Goal: Transaction & Acquisition: Obtain resource

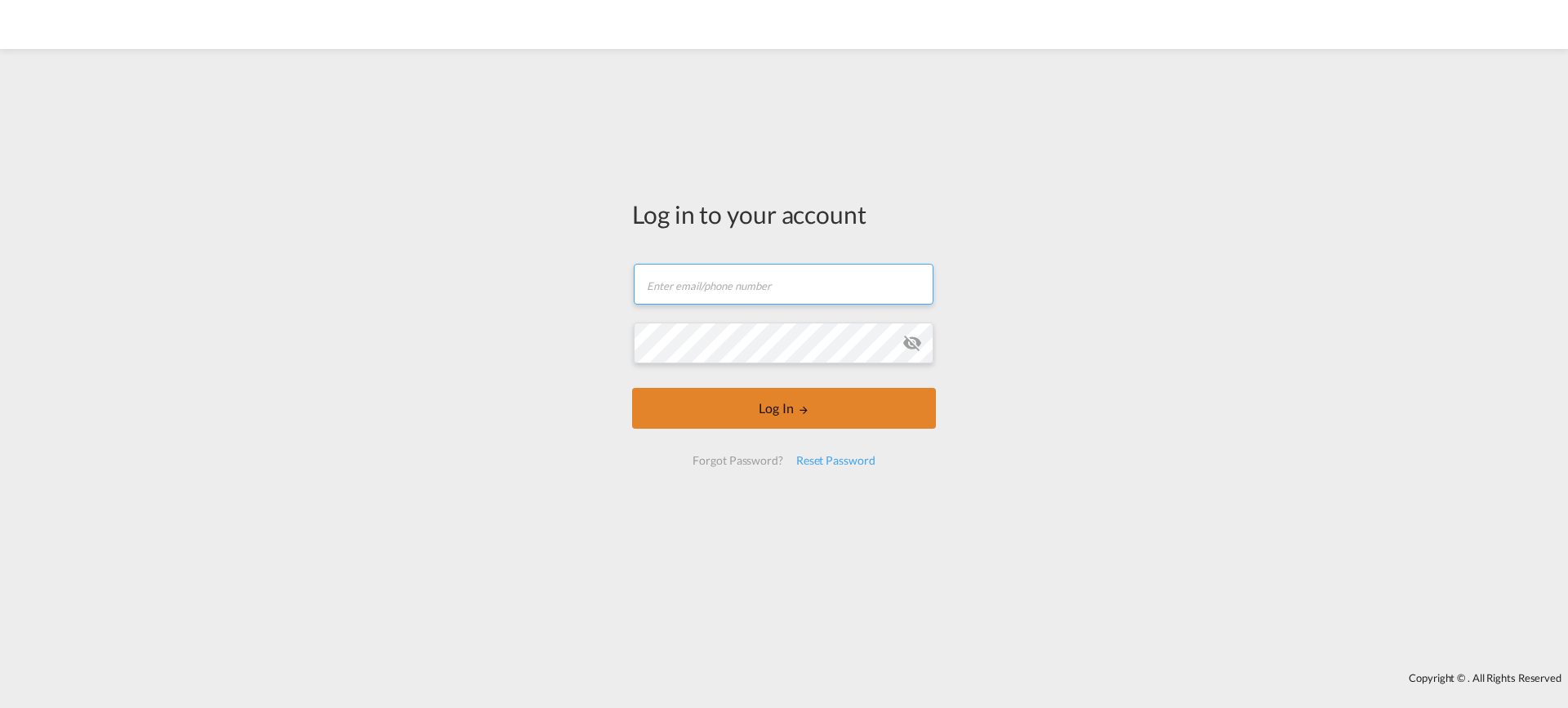
type input "[EMAIL_ADDRESS][DOMAIN_NAME]"
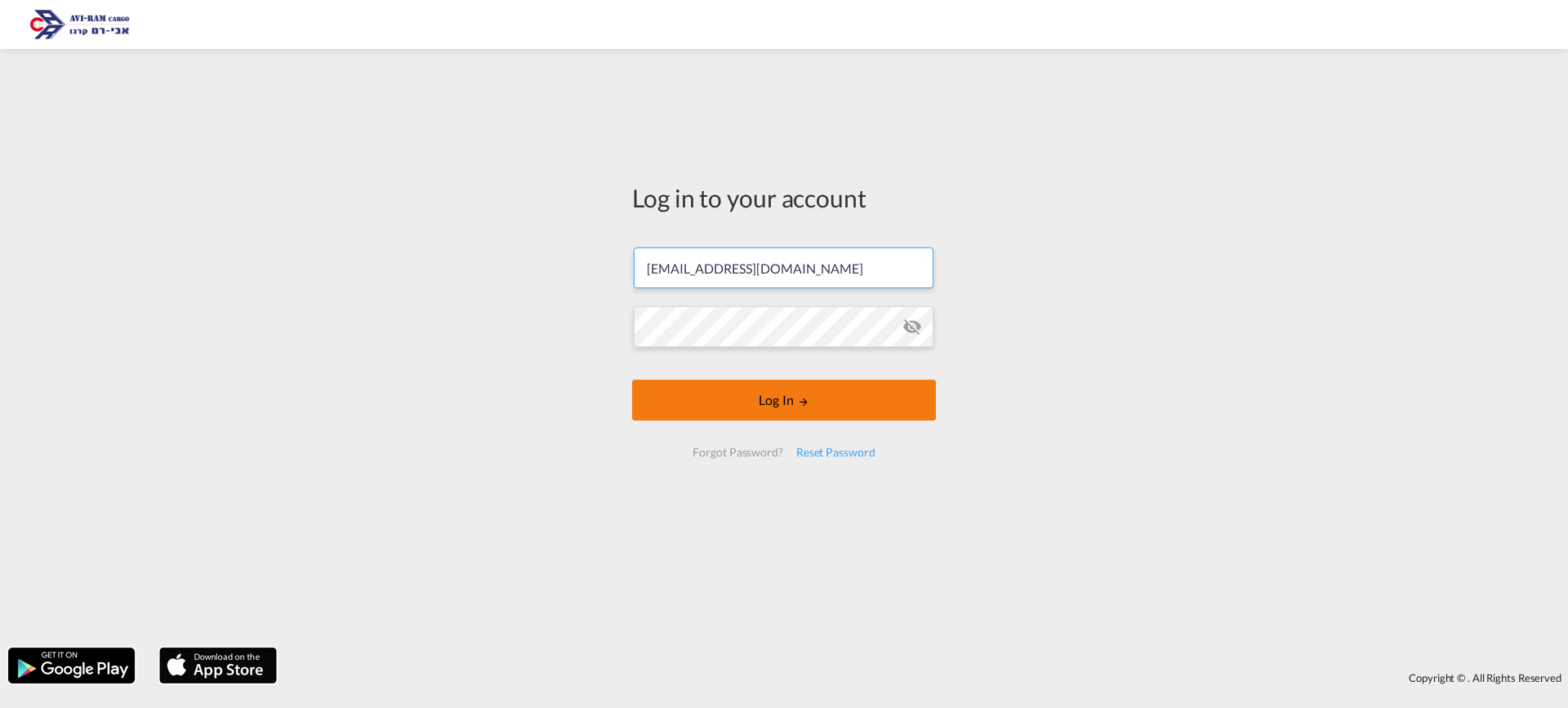
click at [724, 401] on button "Log In" at bounding box center [784, 400] width 304 height 41
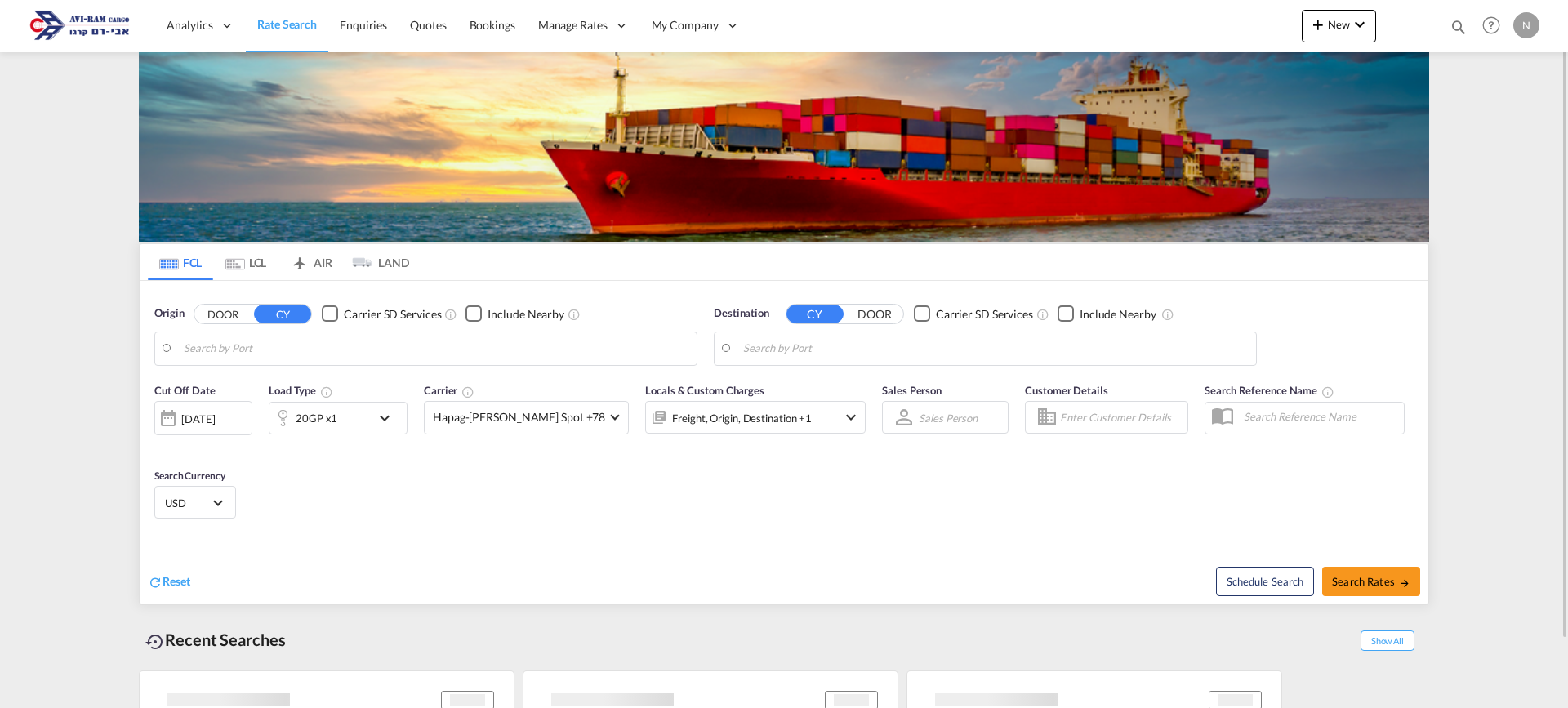
type input "Tianjin Xingang Pt, CNTXG"
type input "[GEOGRAPHIC_DATA], [GEOGRAPHIC_DATA]"
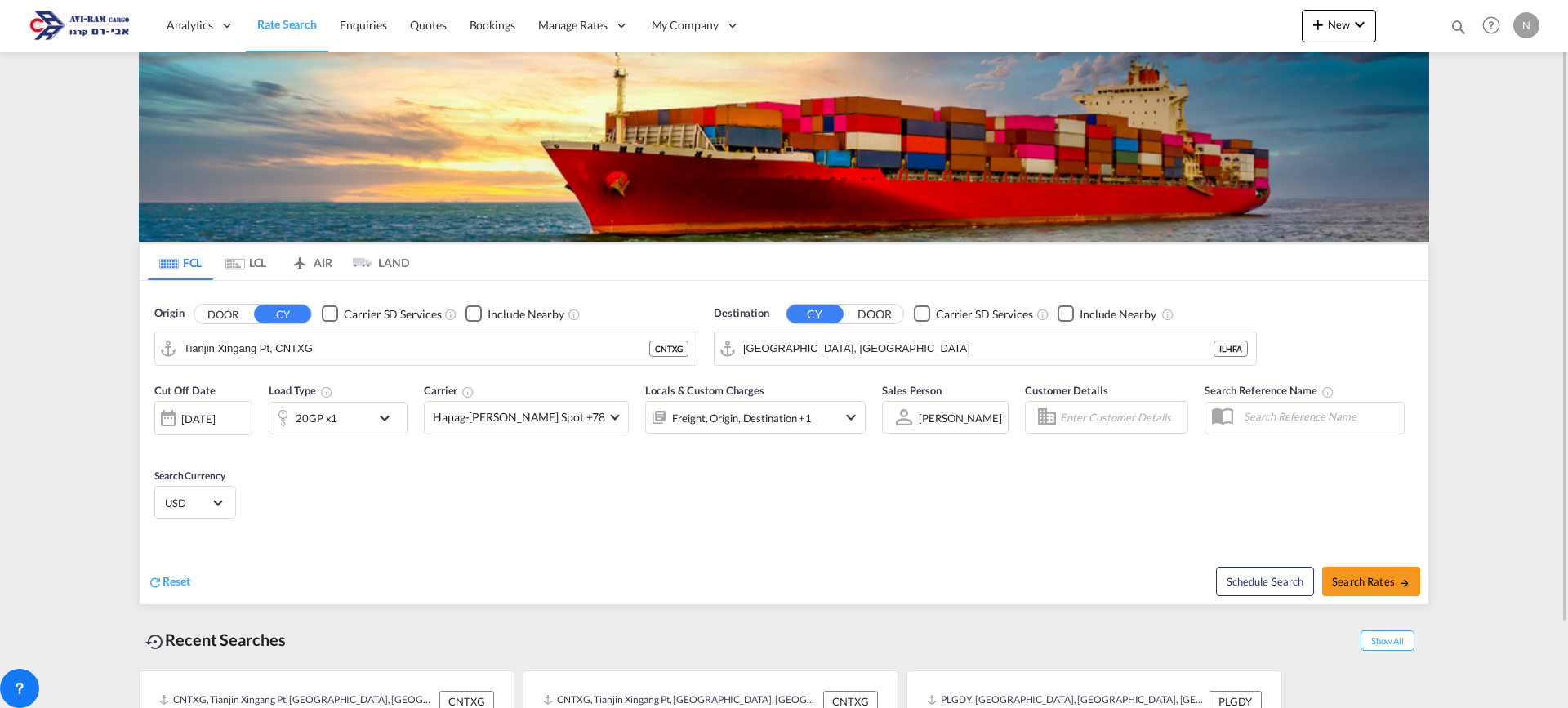
click at [241, 260] on md-icon "Use the left and right arrow keys to navigate between tabs" at bounding box center [235, 263] width 20 height 12
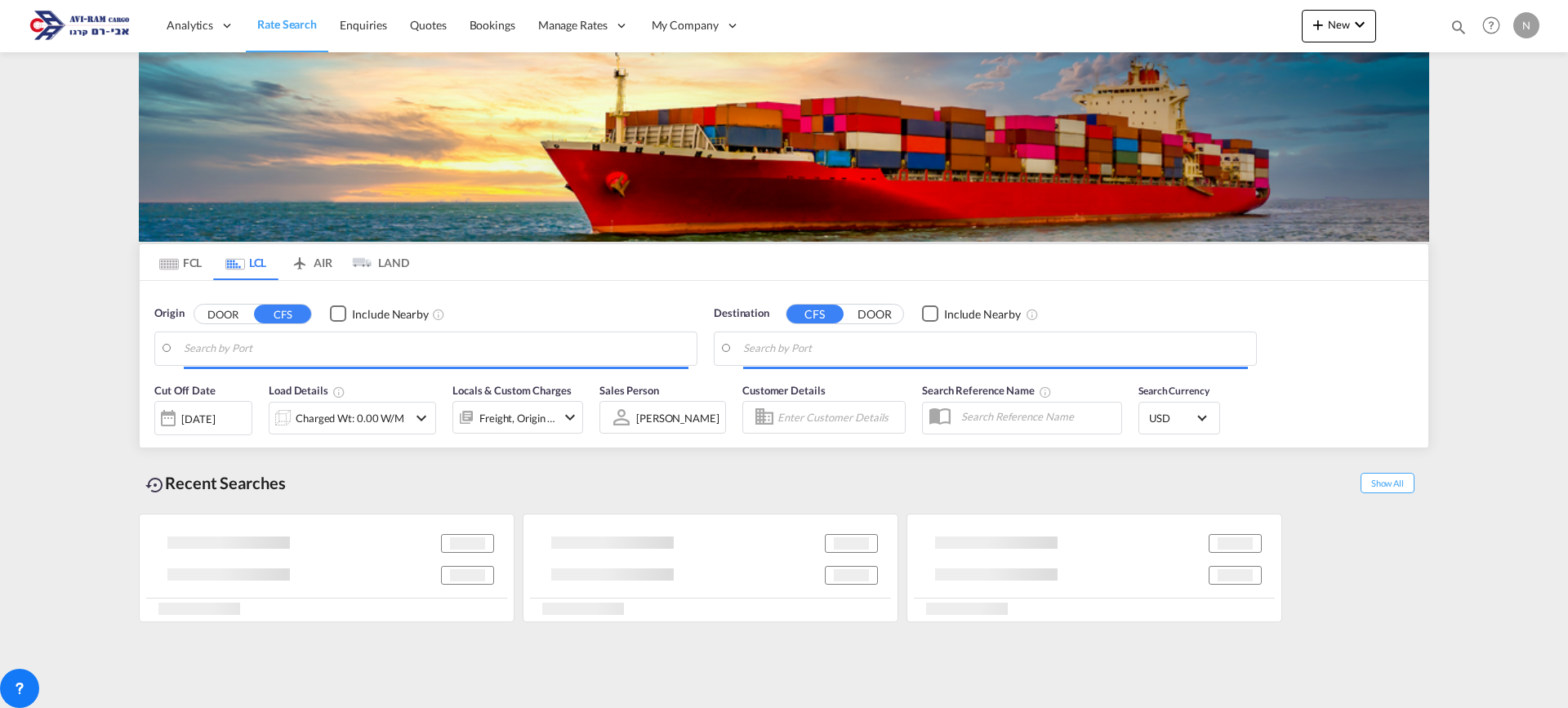
type input "[GEOGRAPHIC_DATA], HKHKG"
type input "Ashdod, ILASH"
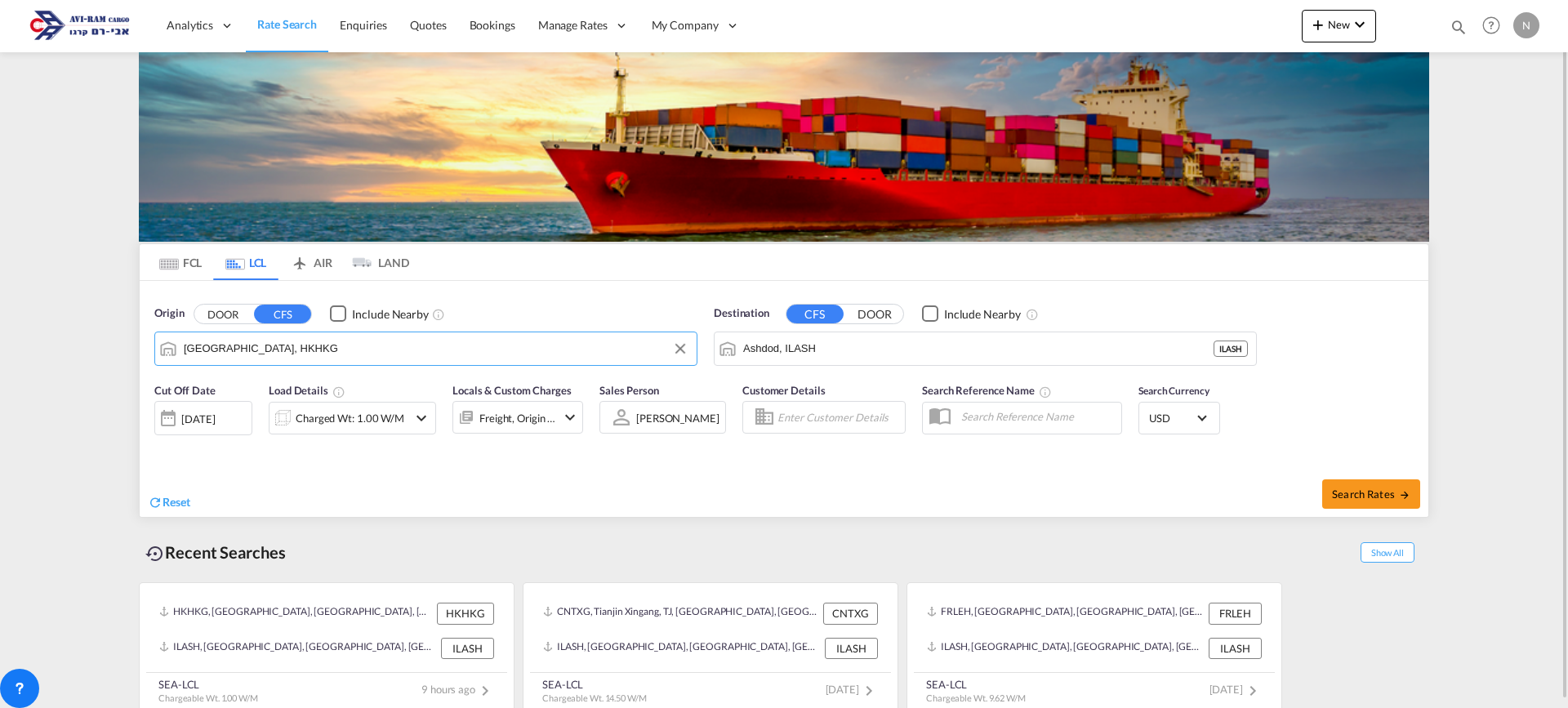
click at [265, 346] on input "[GEOGRAPHIC_DATA], HKHKG" at bounding box center [436, 348] width 505 height 25
type input "R"
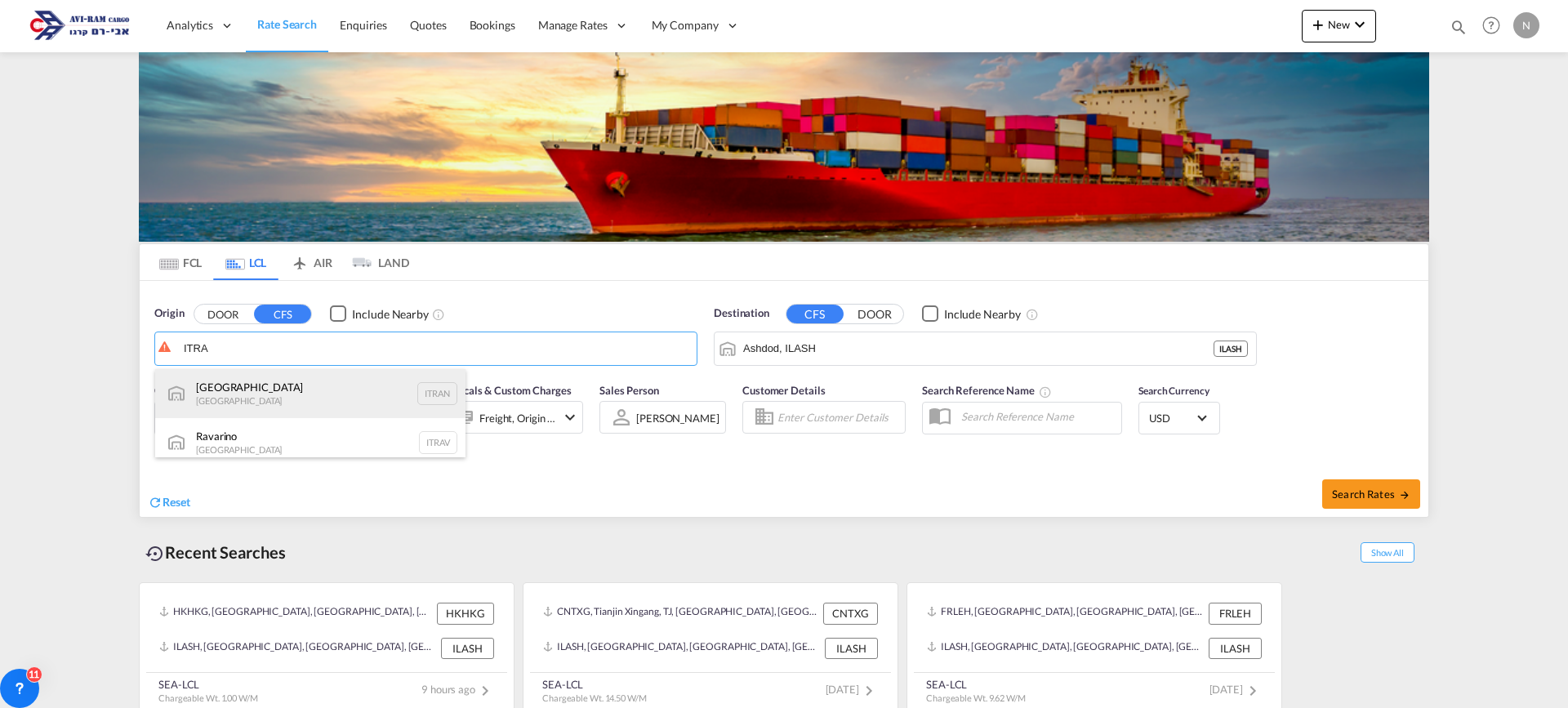
click at [225, 395] on div "Ravenna [GEOGRAPHIC_DATA] ITRAN" at bounding box center [310, 394] width 311 height 49
type input "[GEOGRAPHIC_DATA], ITRAN"
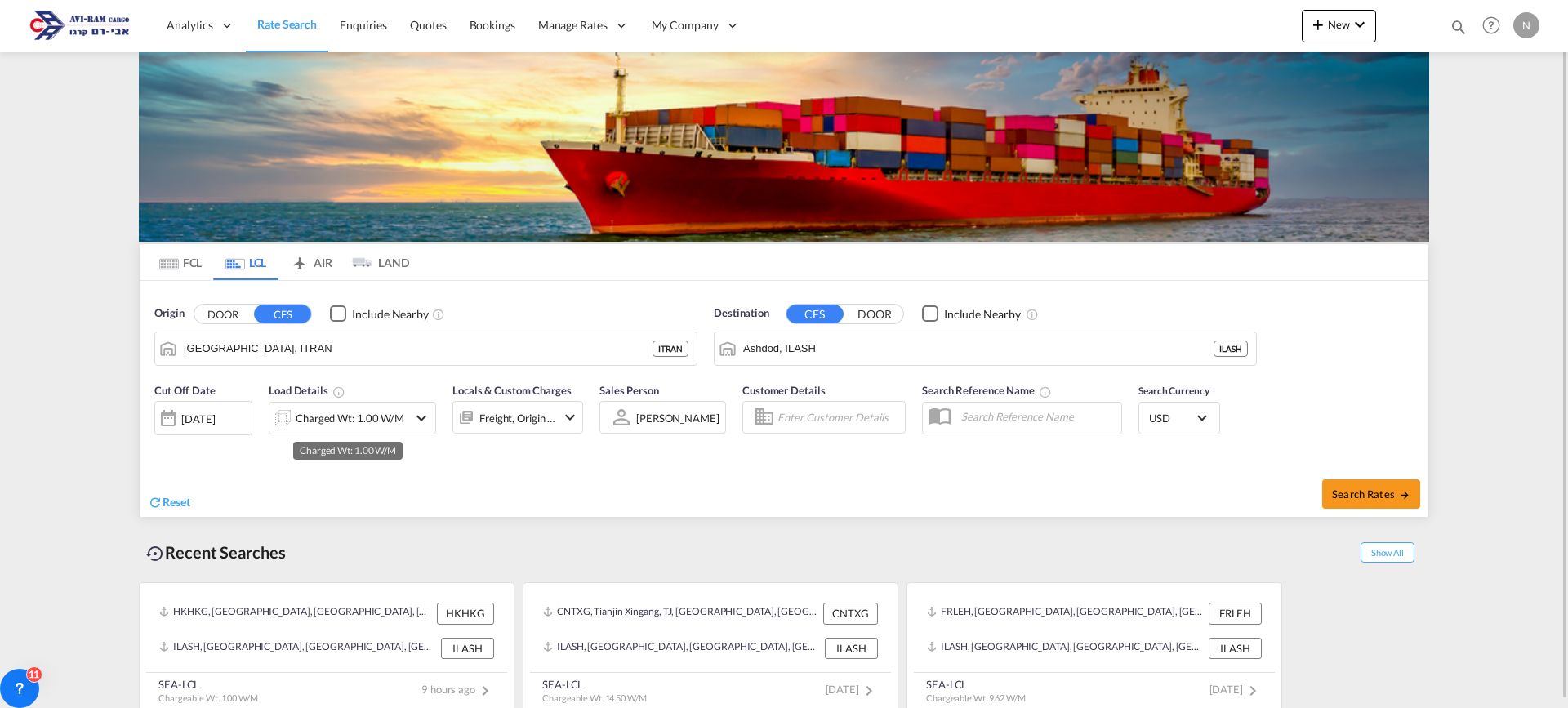
click at [325, 422] on div "Charged Wt: 1.00 W/M" at bounding box center [350, 417] width 108 height 23
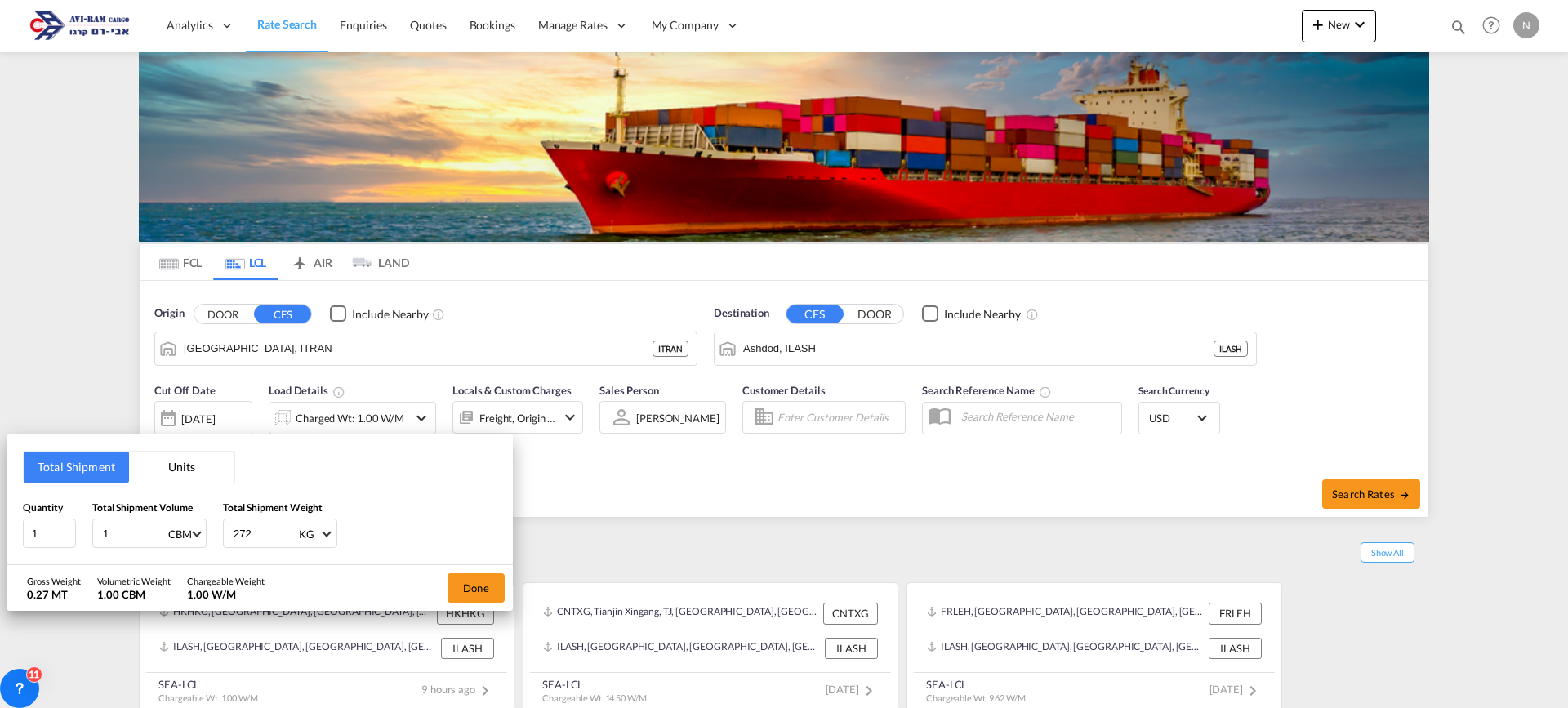
drag, startPoint x: 113, startPoint y: 525, endPoint x: 90, endPoint y: 526, distance: 23.0
click at [90, 526] on div "Quantity 1 Total Shipment Volume 1 CBM CBM CFT Total Shipment Weight 272 KG KG …" at bounding box center [260, 525] width 474 height 49
type input "5.64"
click at [240, 533] on input "272" at bounding box center [265, 533] width 66 height 27
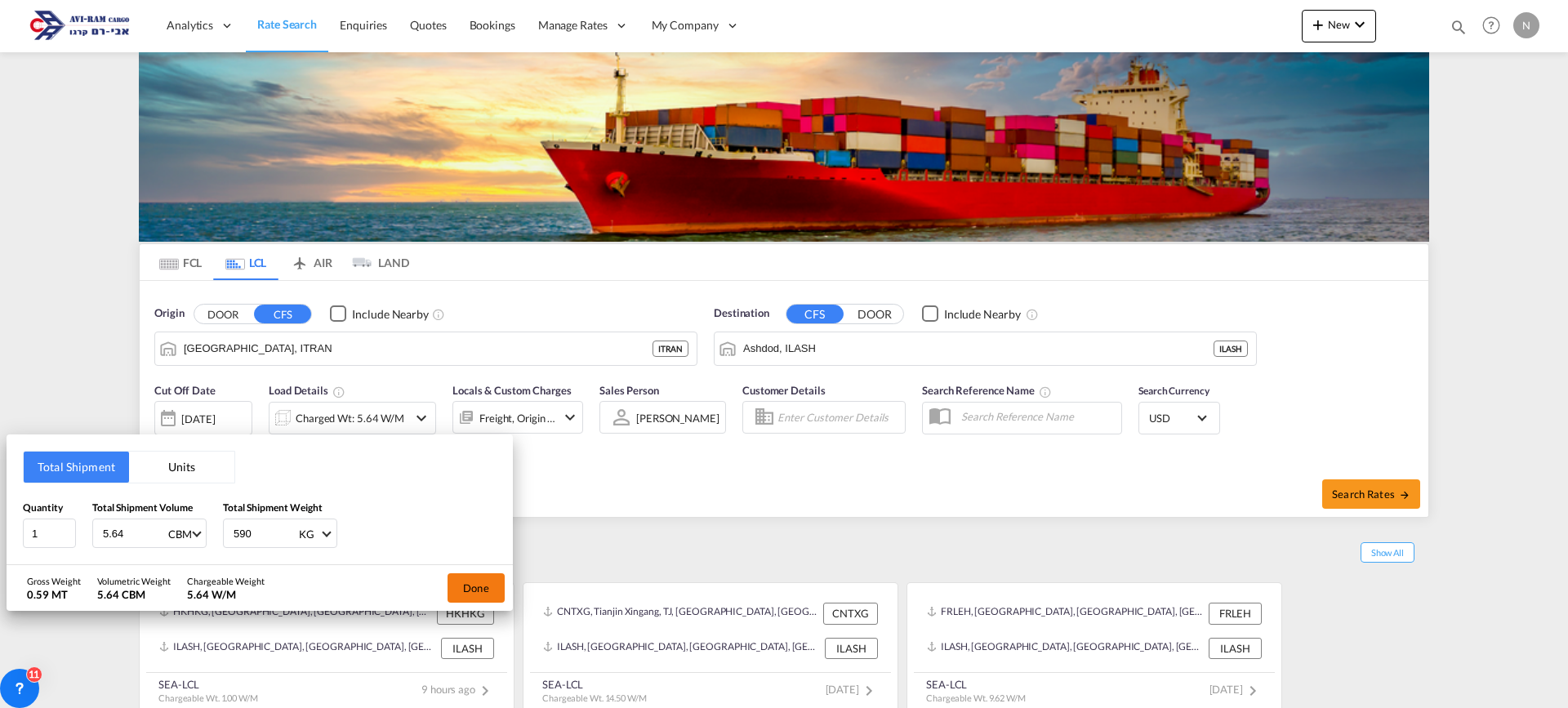
type input "590"
click at [476, 591] on button "Done" at bounding box center [476, 588] width 57 height 29
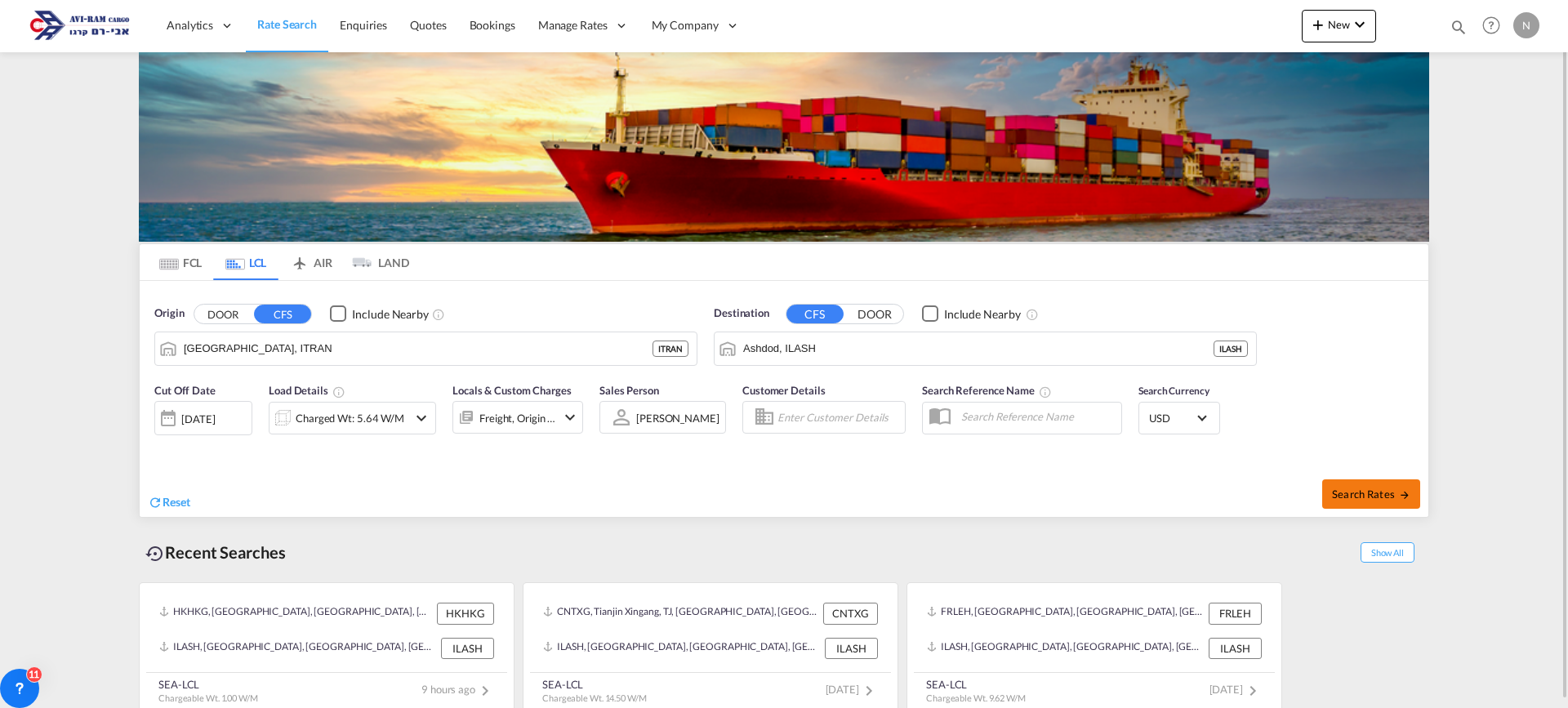
click at [1340, 493] on span "Search Rates" at bounding box center [1371, 494] width 78 height 13
type input "ITRAN to ILASH / [DATE]"
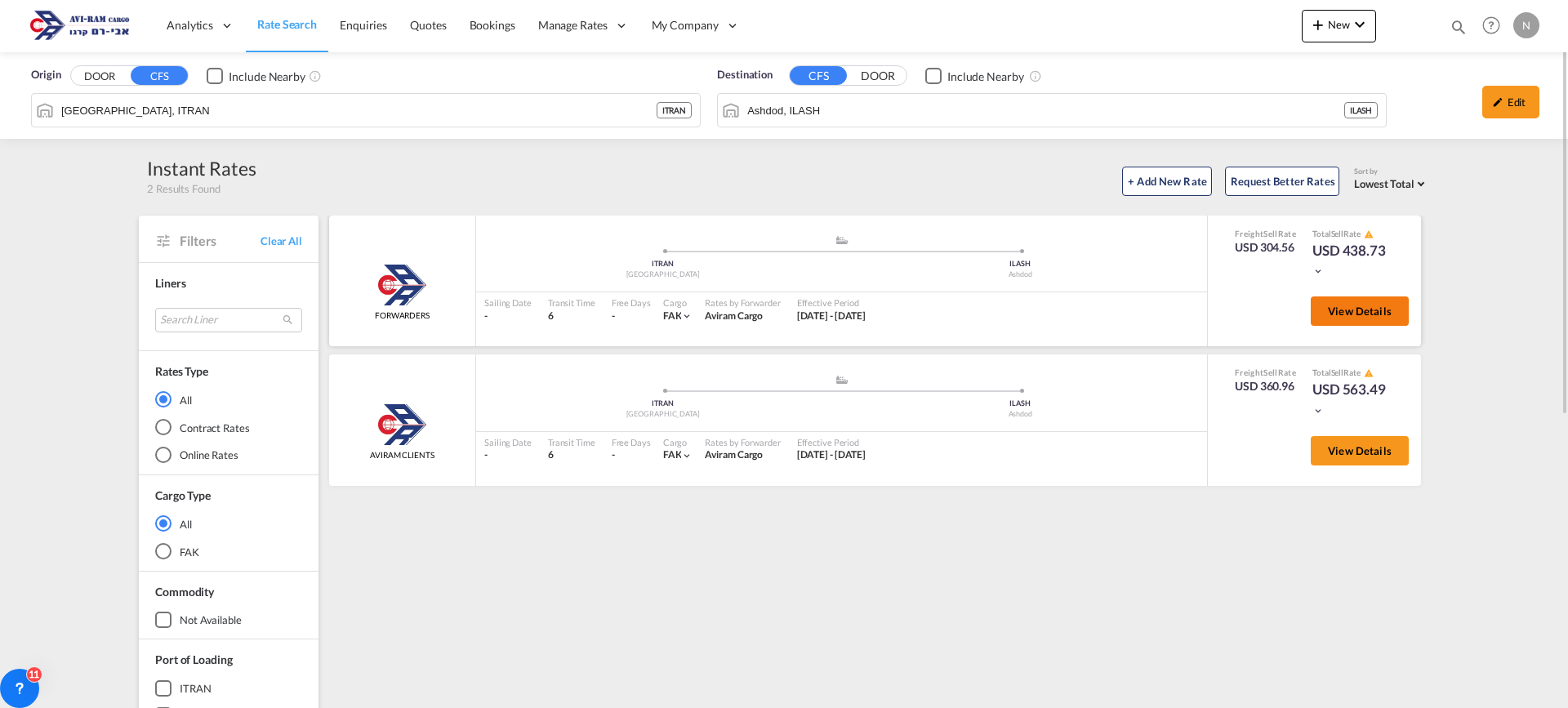
click at [1358, 316] on span "View Details" at bounding box center [1360, 311] width 64 height 13
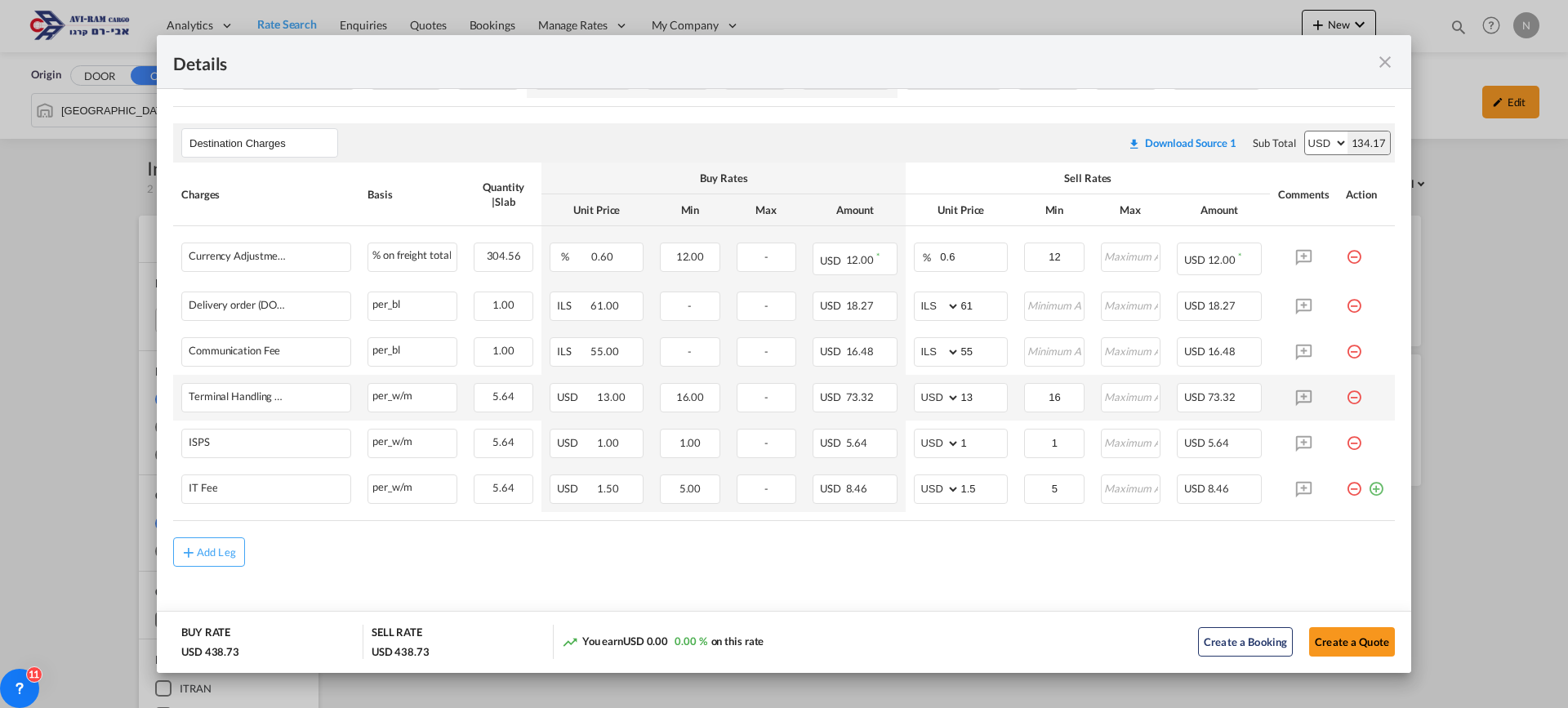
scroll to position [500, 0]
click at [205, 547] on div "Add Leg" at bounding box center [216, 547] width 39 height 10
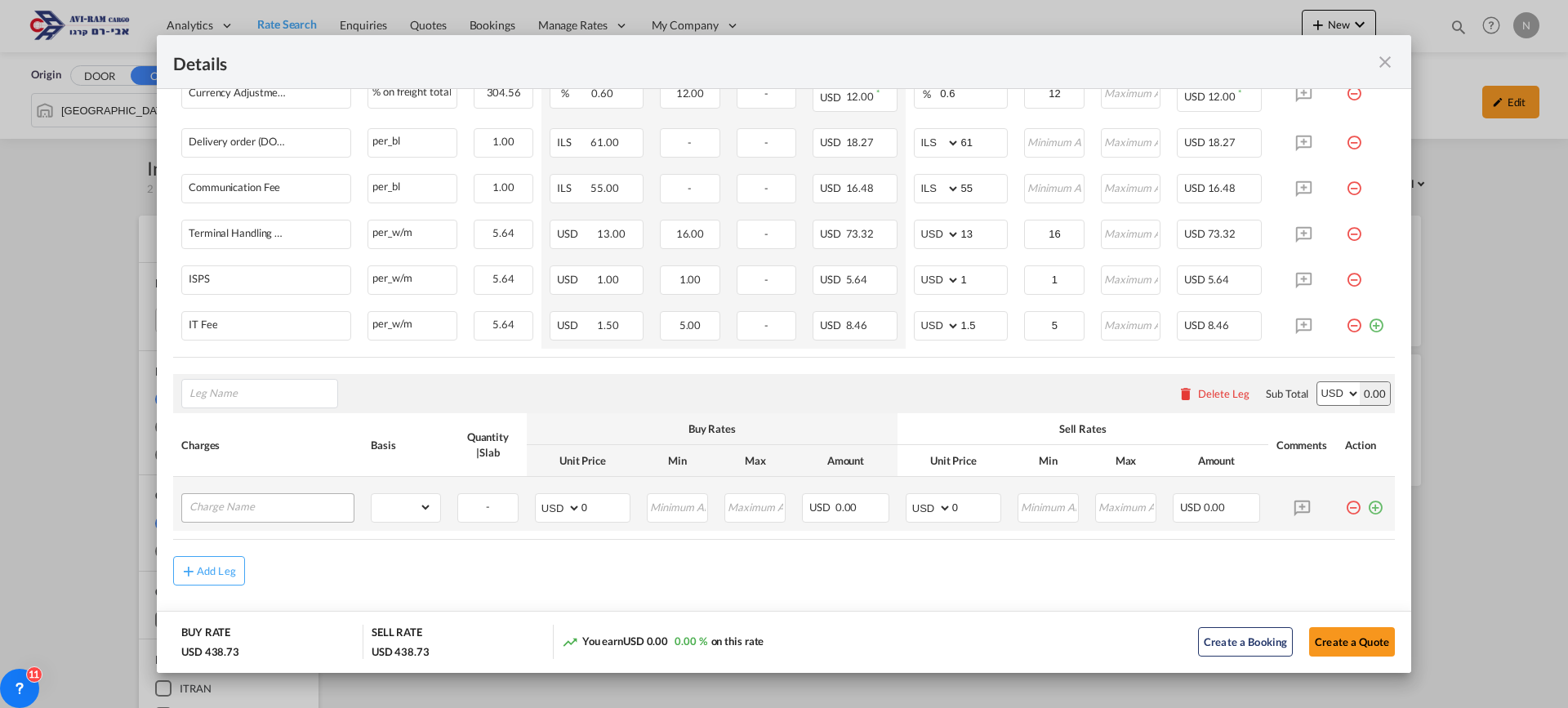
scroll to position [663, 0]
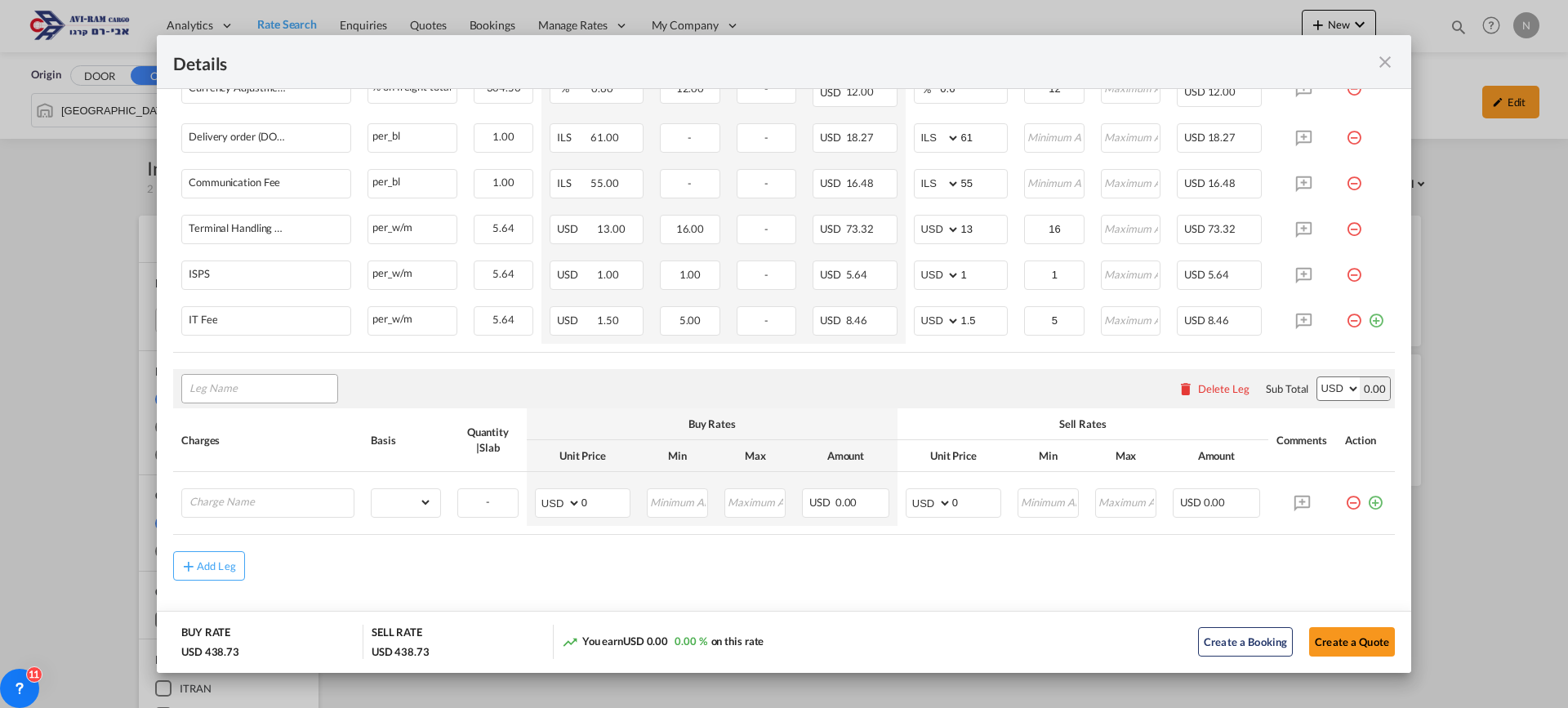
click at [242, 388] on input "Leg Name" at bounding box center [263, 388] width 148 height 25
click at [223, 467] on span "Ori gin Charges" at bounding box center [239, 464] width 76 height 14
type input "Origin Charges"
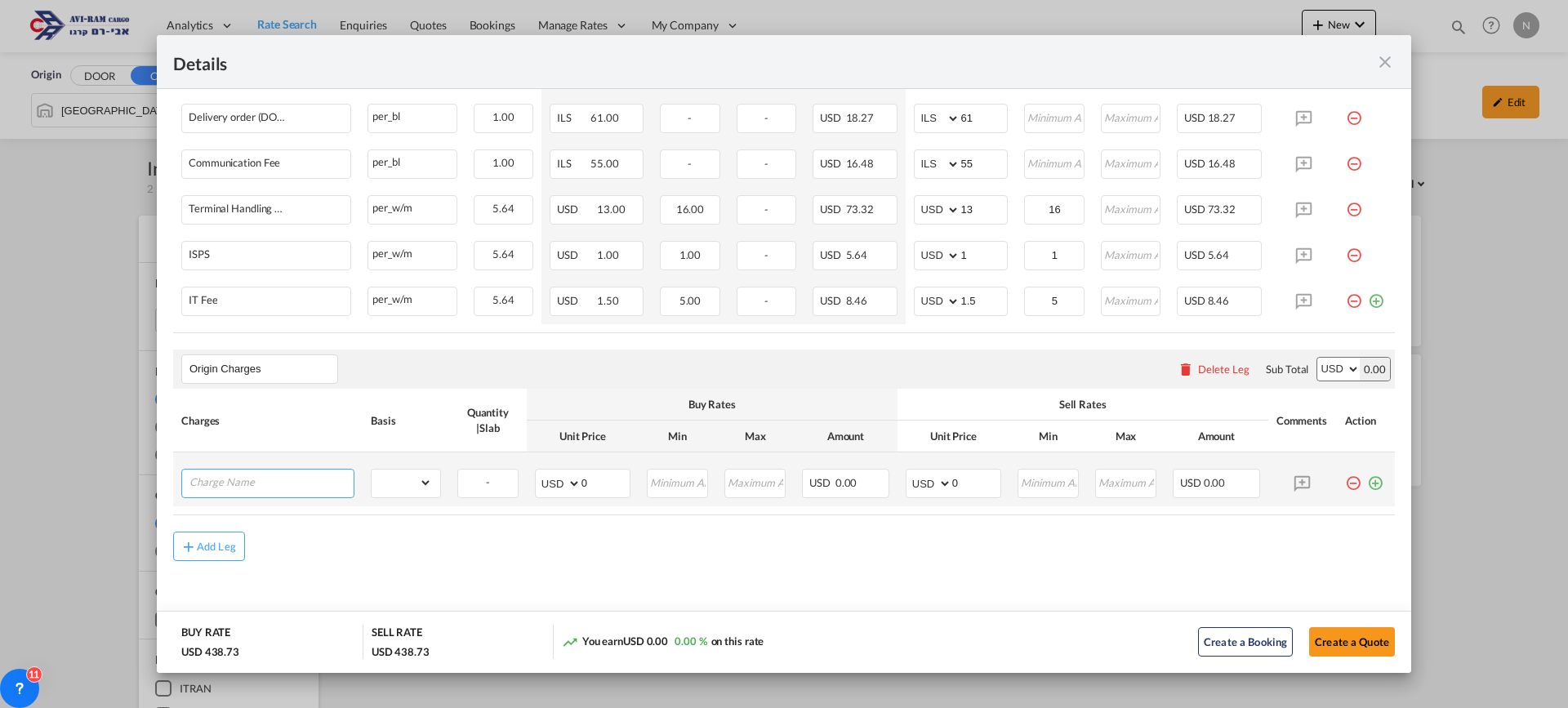
click at [249, 484] on input "Charge Name" at bounding box center [272, 481] width 164 height 25
click at [242, 514] on span "EXW AL L IN" at bounding box center [231, 513] width 61 height 14
type input "EXW ALL IN"
click at [487, 486] on div "-" at bounding box center [487, 484] width 61 height 29
click at [428, 478] on select "gross_weight volumetric_weight per_shipment per_bl per_km per_hawb per_kg flat …" at bounding box center [402, 482] width 60 height 26
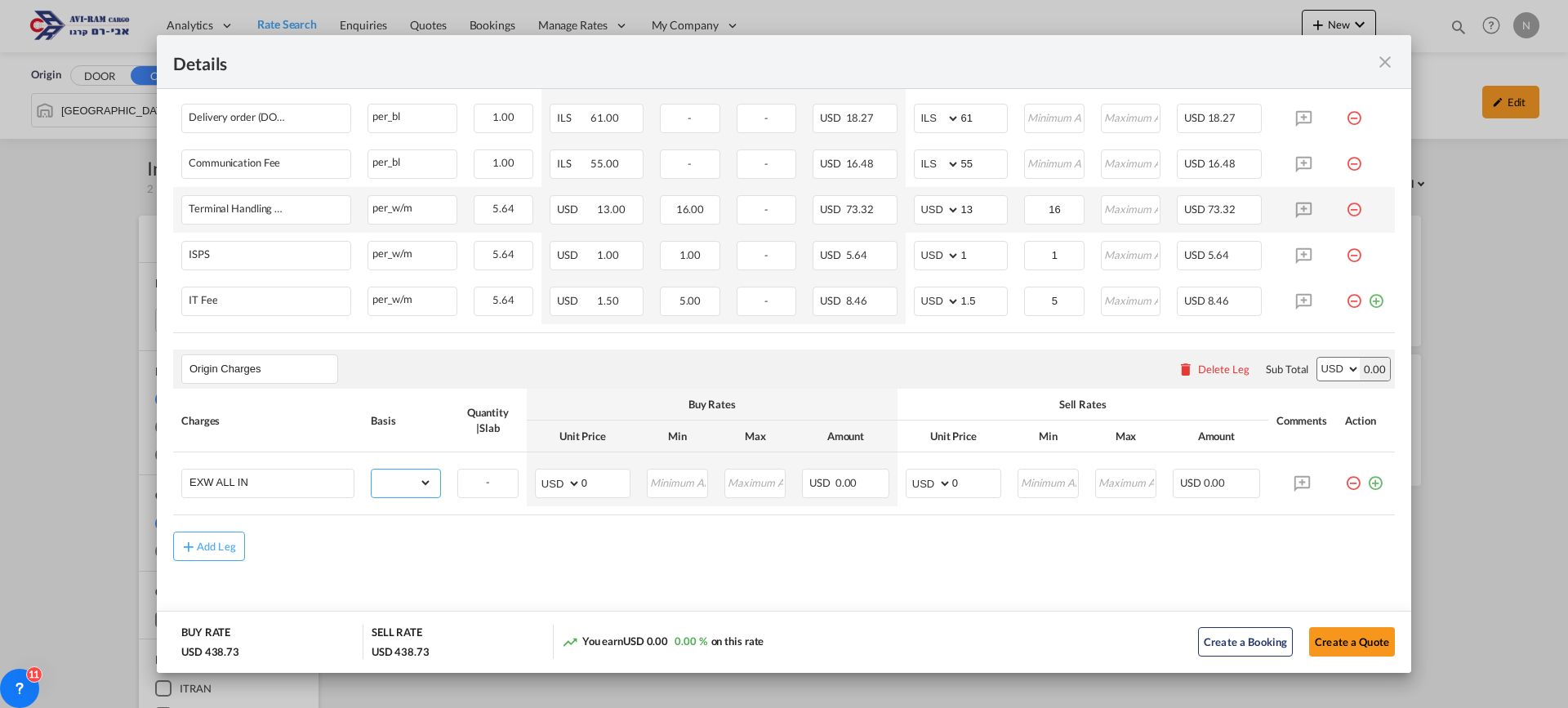
select select "per_shipment"
click at [372, 469] on select "gross_weight volumetric_weight per_shipment per_bl per_km per_hawb per_kg flat …" at bounding box center [402, 482] width 60 height 26
click at [921, 477] on select "AED AFN ALL AMD ANG AOA ARS AUD AWG AZN BAM BBD BDT BGN BHD BIF BMD BND [PERSON…" at bounding box center [930, 483] width 43 height 23
select select "string:EUR"
click at [909, 472] on select "AED AFN ALL AMD ANG AOA ARS AUD AWG AZN BAM BBD BDT BGN BHD BIF BMD BND [PERSON…" at bounding box center [930, 483] width 43 height 23
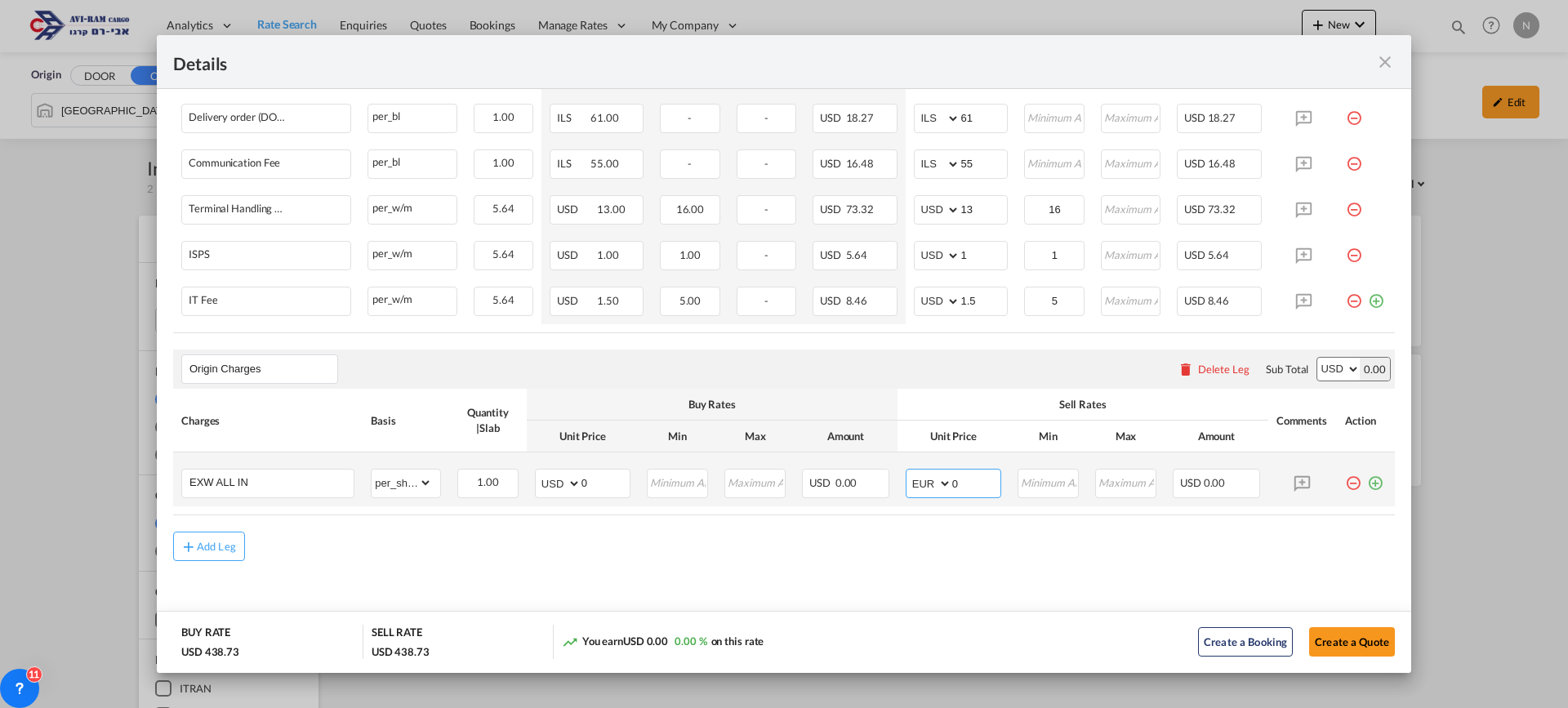
drag, startPoint x: 951, startPoint y: 477, endPoint x: 943, endPoint y: 477, distance: 8.0
click at [943, 477] on md-input-container "AED AFN ALL AMD ANG AOA ARS AUD AWG AZN BAM BBD BDT BGN BHD BIF BMD BND [PERSON…" at bounding box center [953, 484] width 96 height 29
drag, startPoint x: 959, startPoint y: 477, endPoint x: 976, endPoint y: 477, distance: 17.0
click at [976, 477] on input "470" at bounding box center [976, 481] width 48 height 25
type input "467"
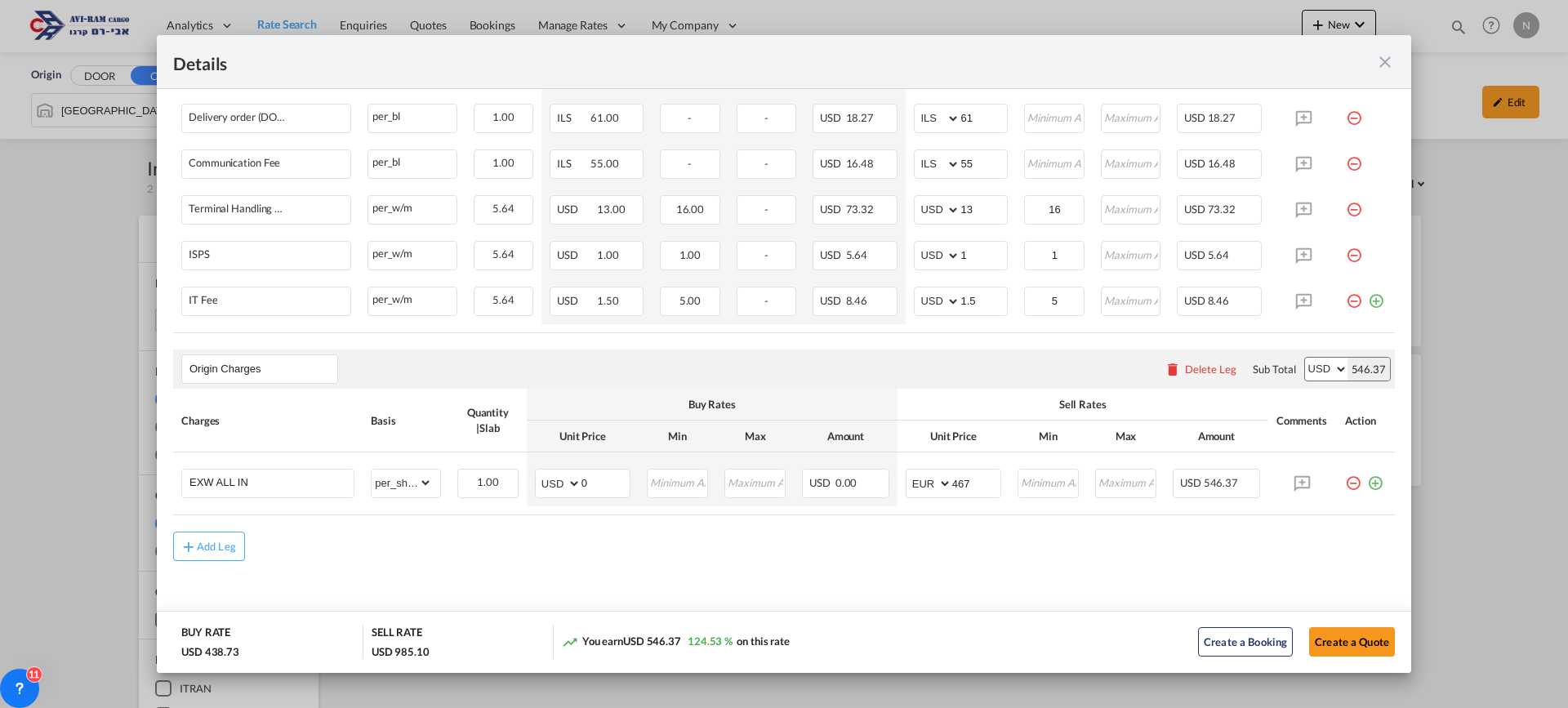
click at [1272, 561] on div "Add Leg" at bounding box center [784, 547] width 1222 height 29
click at [1342, 643] on button "Create a Quote" at bounding box center [1352, 642] width 86 height 29
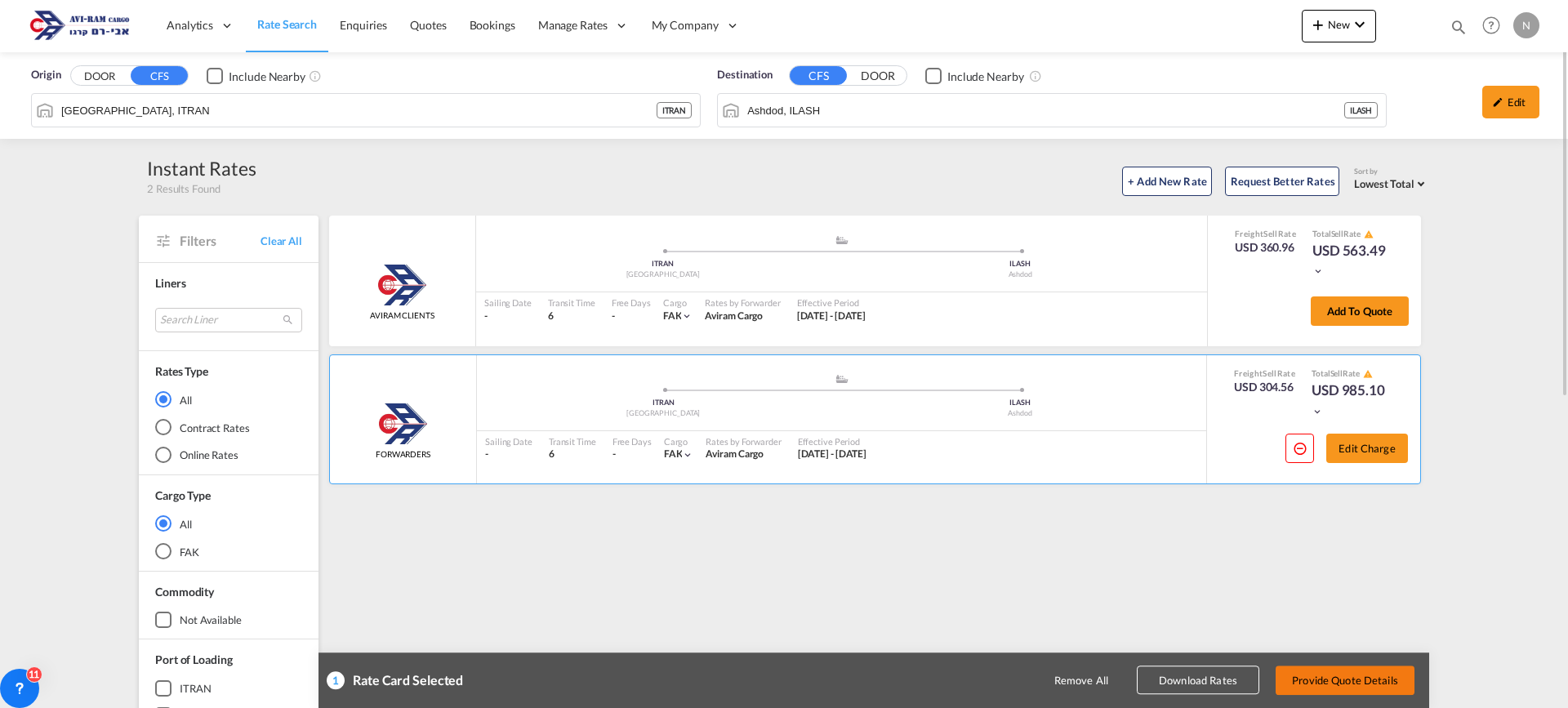
click at [1326, 675] on button "Provide Quote Details" at bounding box center [1345, 681] width 138 height 29
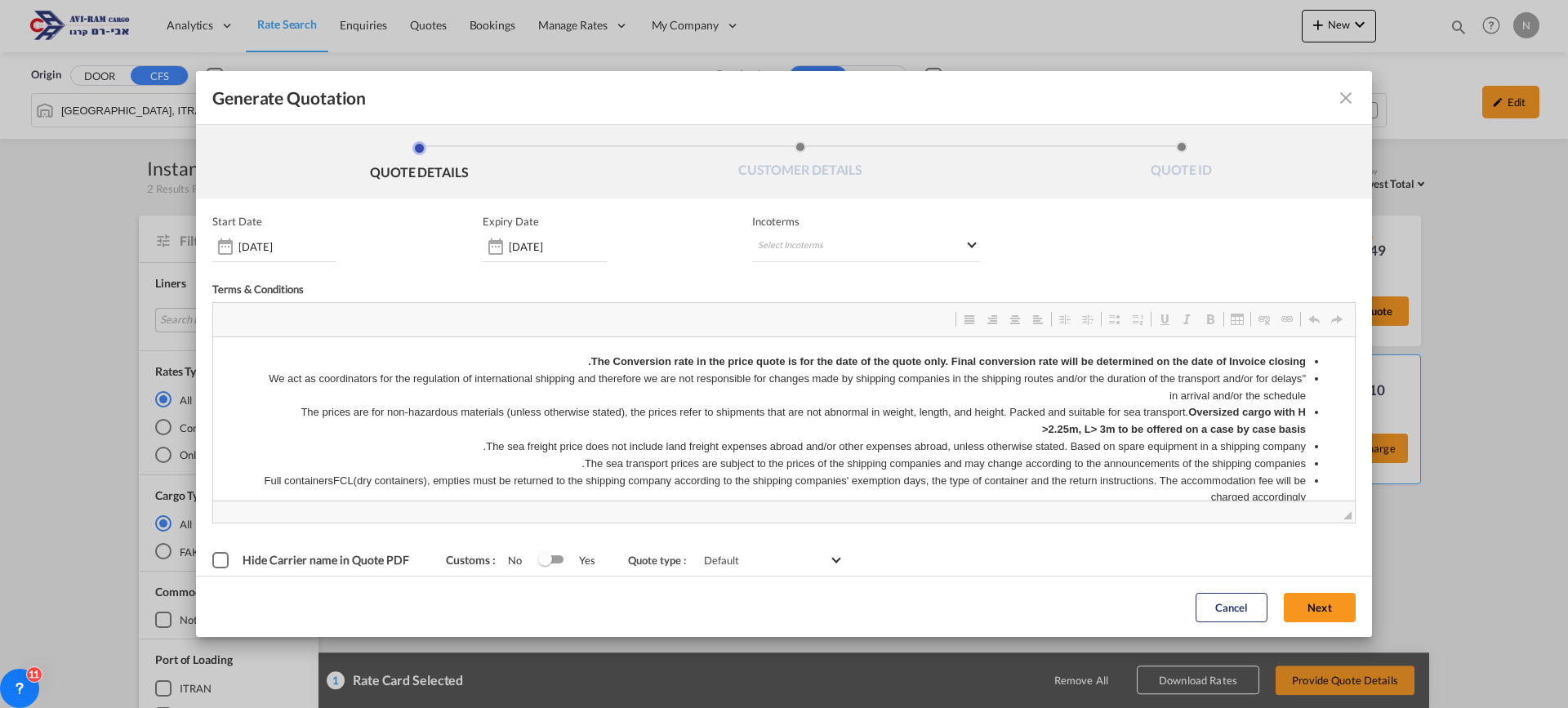
scroll to position [0, 0]
click at [768, 247] on md-select "Select Incoterms FOB - import Free on Board DDP - export Delivery Duty Paid CFR…" at bounding box center [866, 248] width 229 height 29
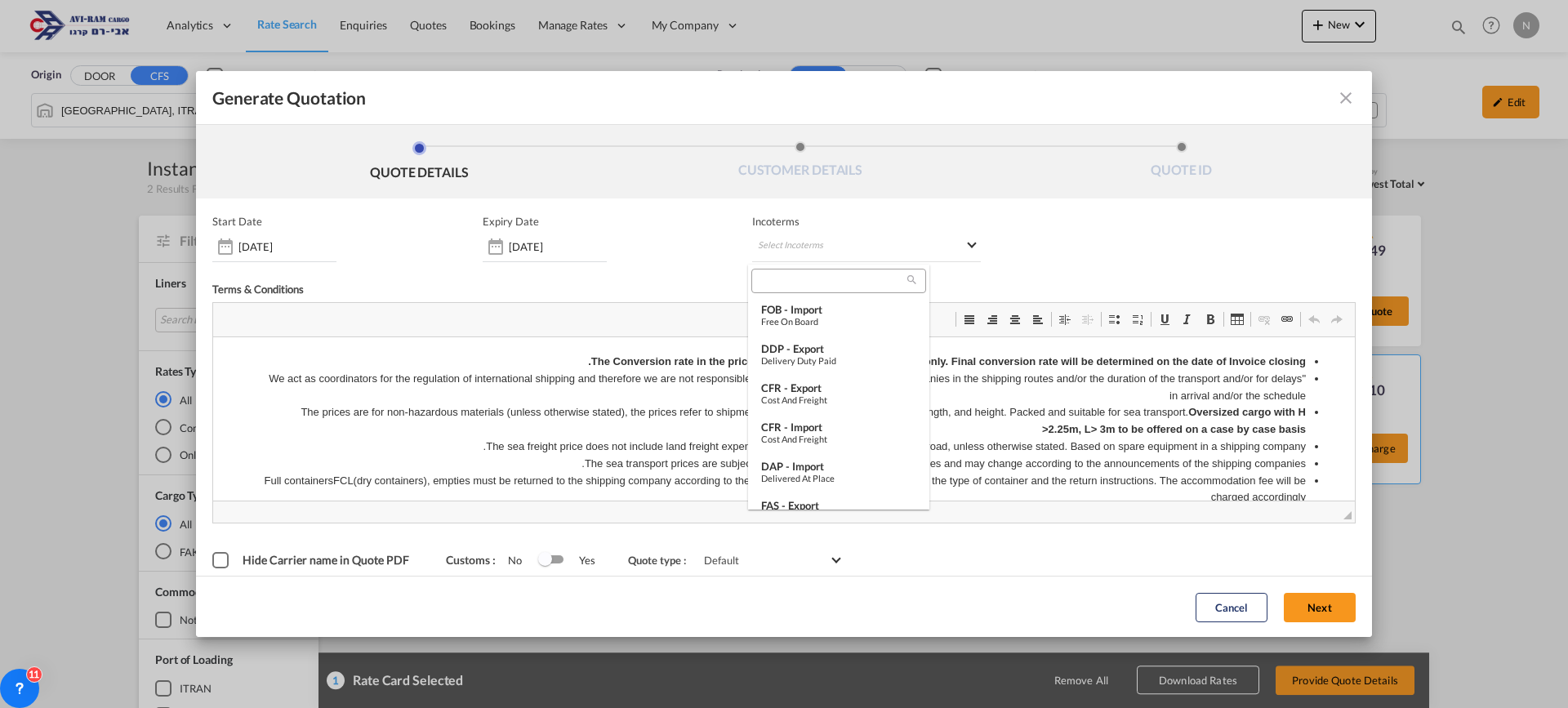
click at [774, 281] on input "search" at bounding box center [832, 281] width 151 height 15
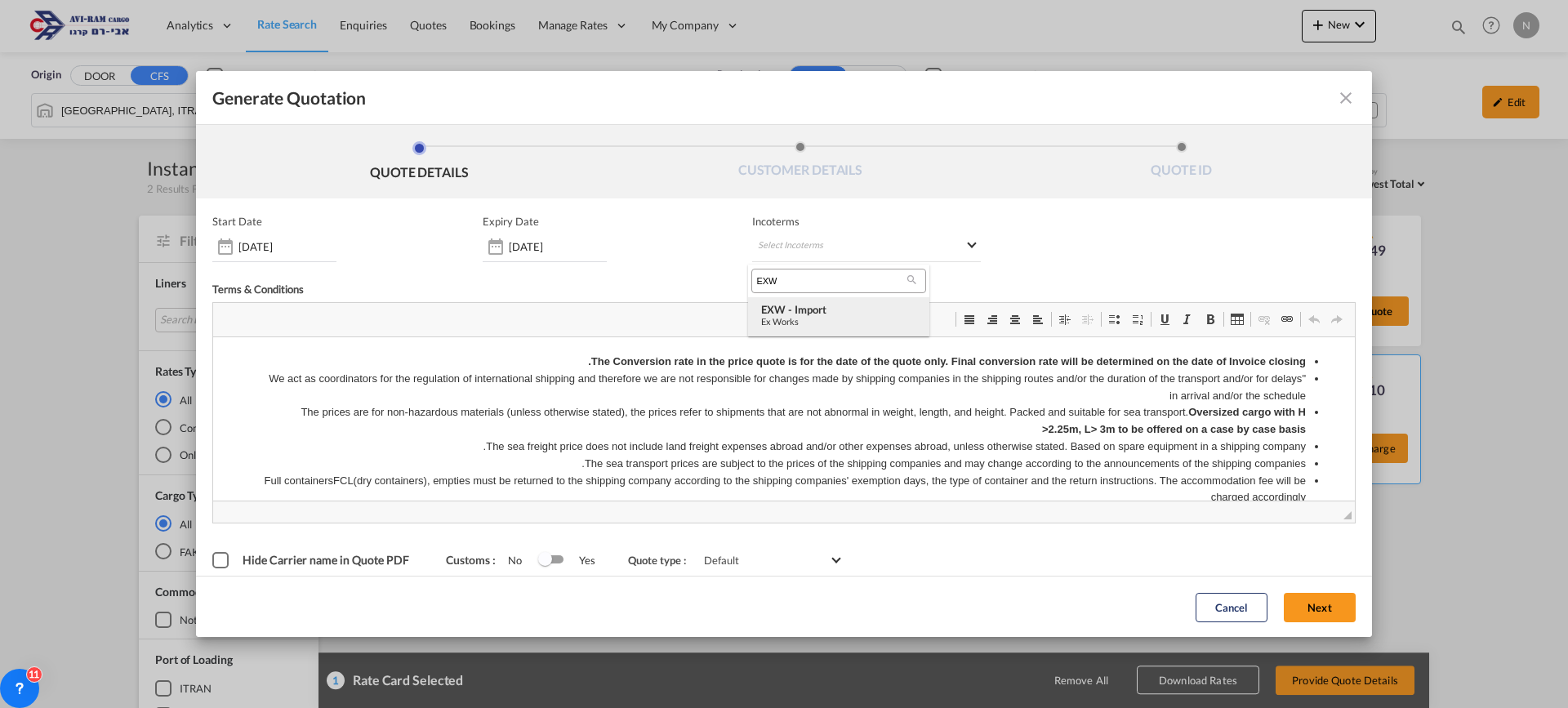
type input "EXW"
drag, startPoint x: 785, startPoint y: 313, endPoint x: 714, endPoint y: 39, distance: 283.0
click at [785, 313] on div "EXW - import" at bounding box center [839, 310] width 155 height 13
click at [1316, 600] on button "Next" at bounding box center [1319, 607] width 72 height 29
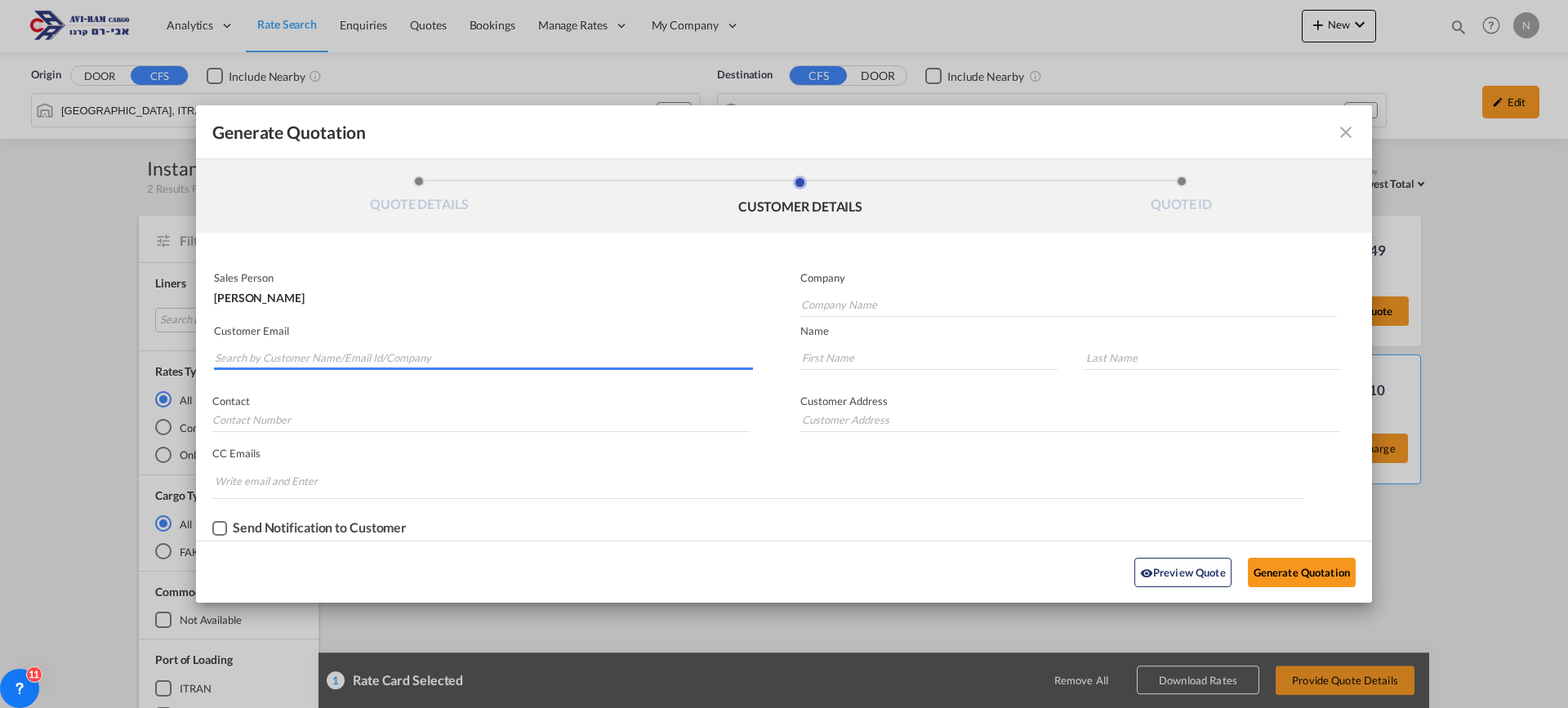
click at [238, 353] on input "Search by Customer Name/Email Id/Company" at bounding box center [484, 357] width 538 height 25
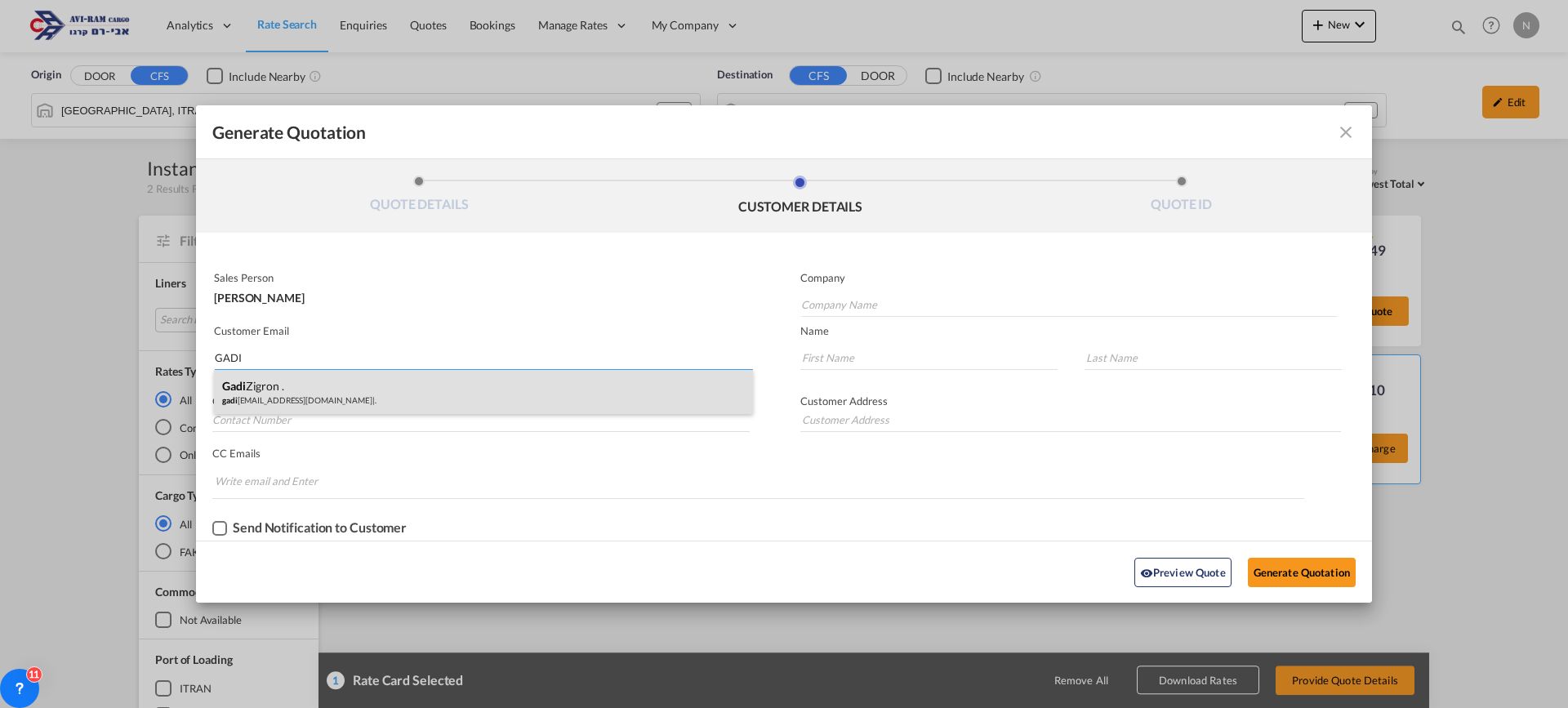
type input "GADI"
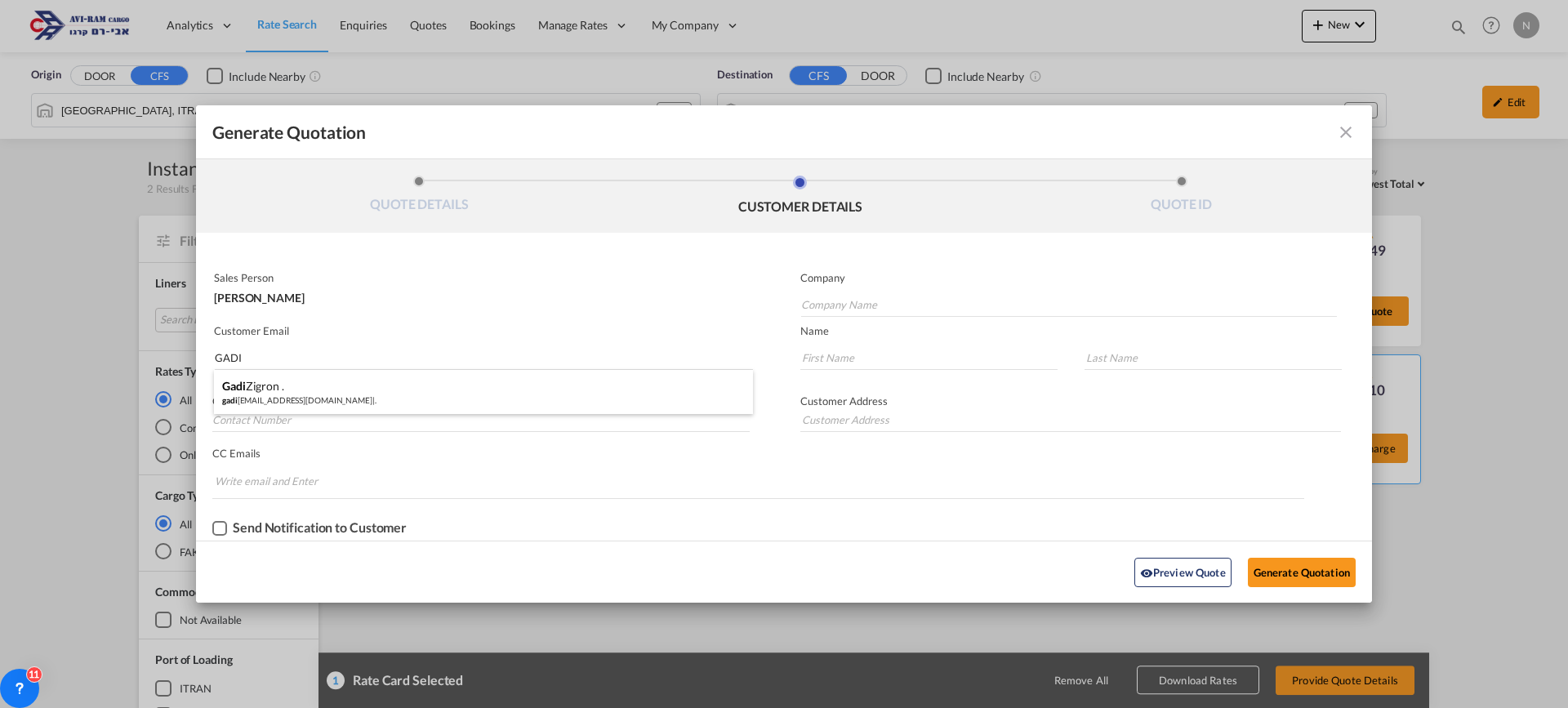
drag, startPoint x: 241, startPoint y: 392, endPoint x: 842, endPoint y: 394, distance: 601.0
click at [241, 392] on div "[PERSON_NAME] . gadi [EMAIL_ADDRESS][DOMAIN_NAME] | ." at bounding box center [484, 392] width 539 height 44
type input "."
type input "[EMAIL_ADDRESS][DOMAIN_NAME]"
type input "[PERSON_NAME]"
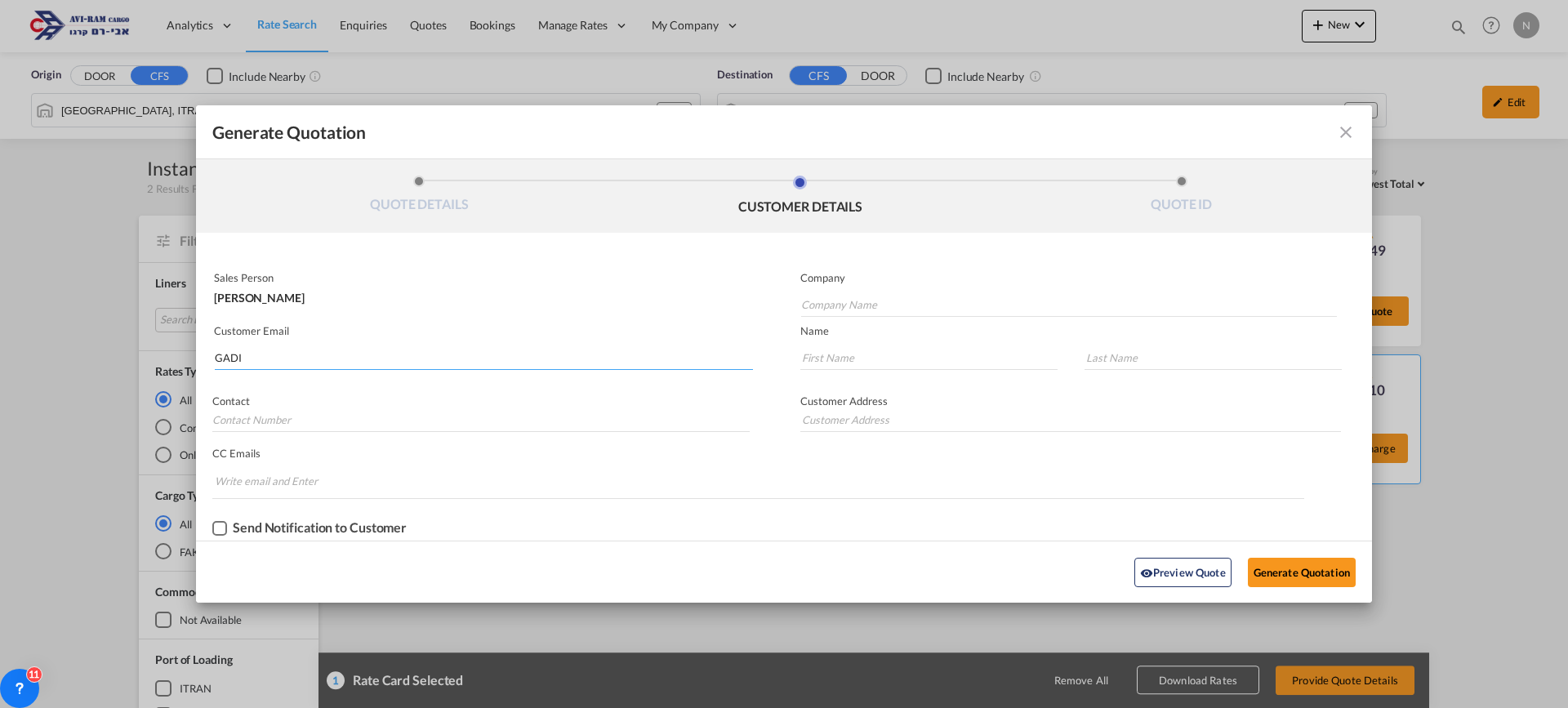
type input "."
type input "GADI"
type input "."
click at [1289, 576] on button "Generate Quotation" at bounding box center [1302, 572] width 108 height 29
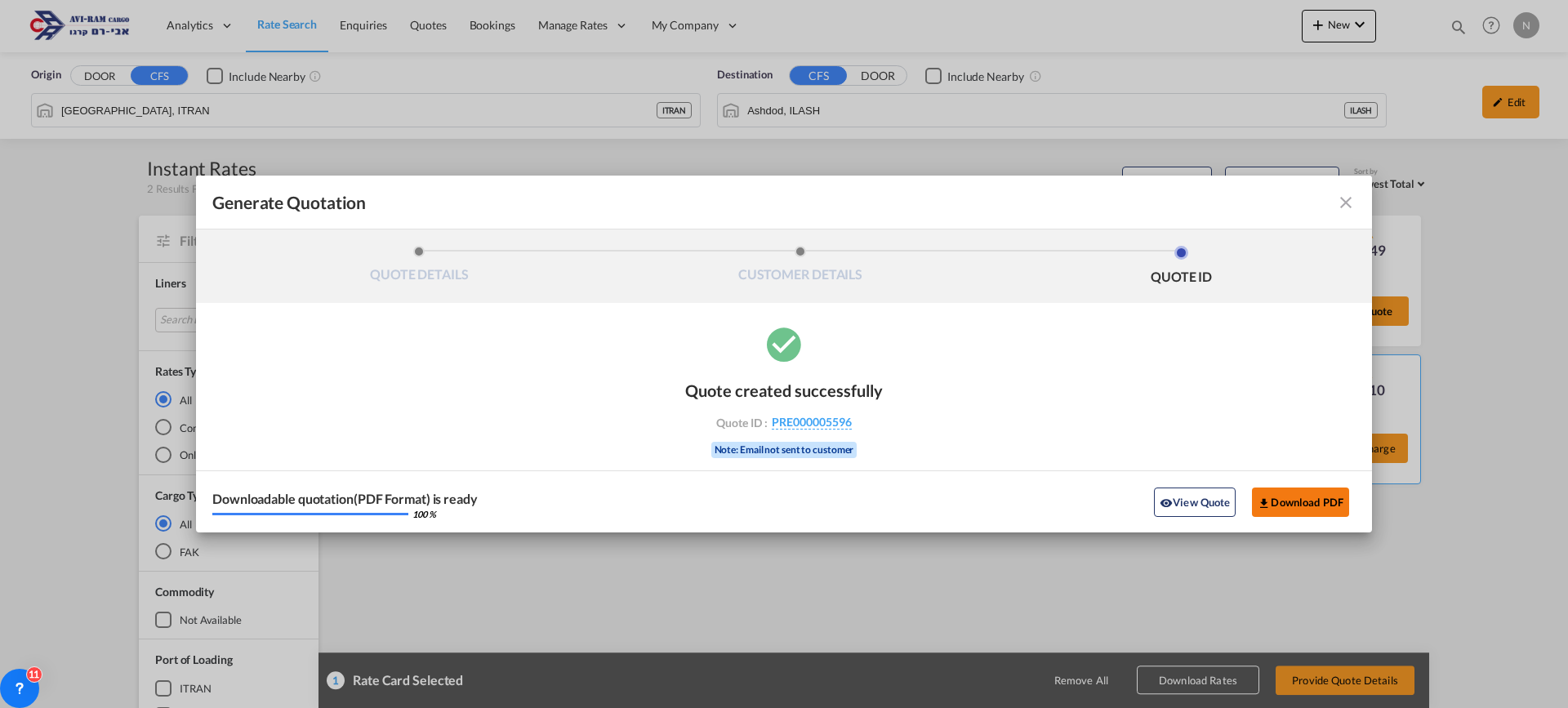
click at [1284, 499] on button "Download PDF" at bounding box center [1300, 502] width 97 height 29
